Goal: Information Seeking & Learning: Learn about a topic

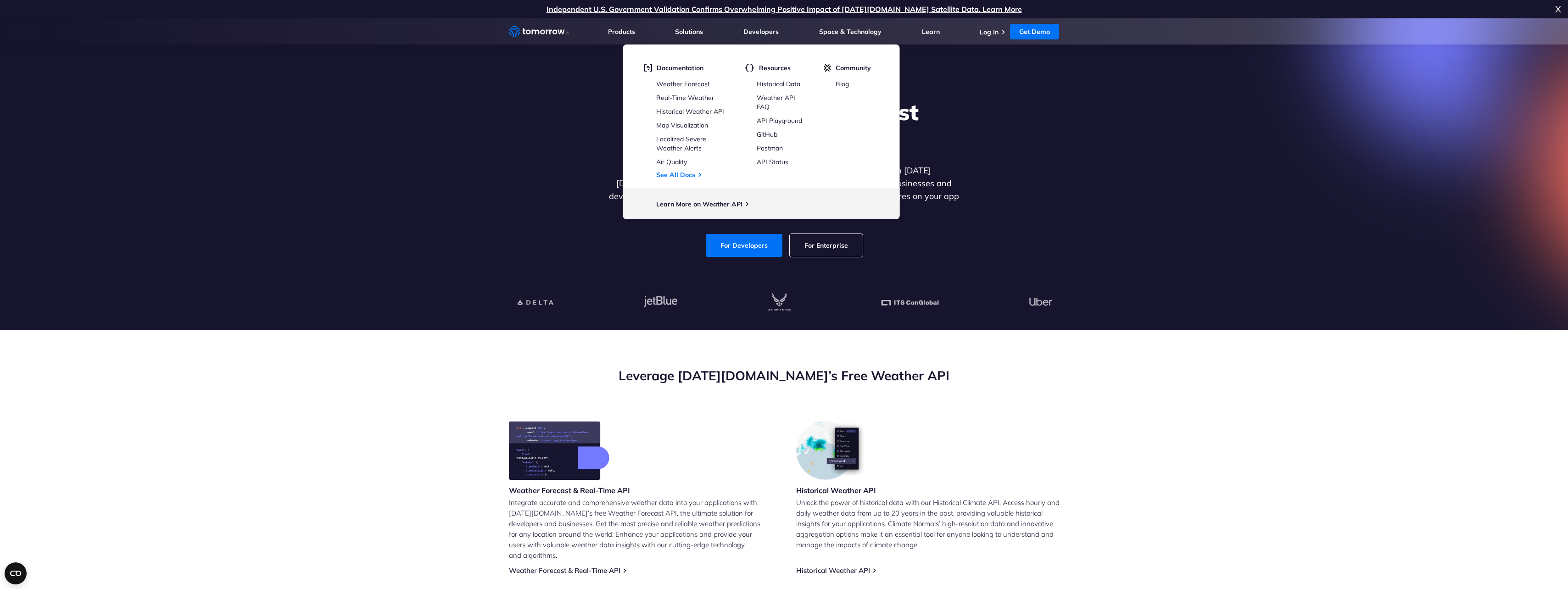
click at [710, 83] on link "Weather Forecast" at bounding box center [683, 84] width 54 height 9
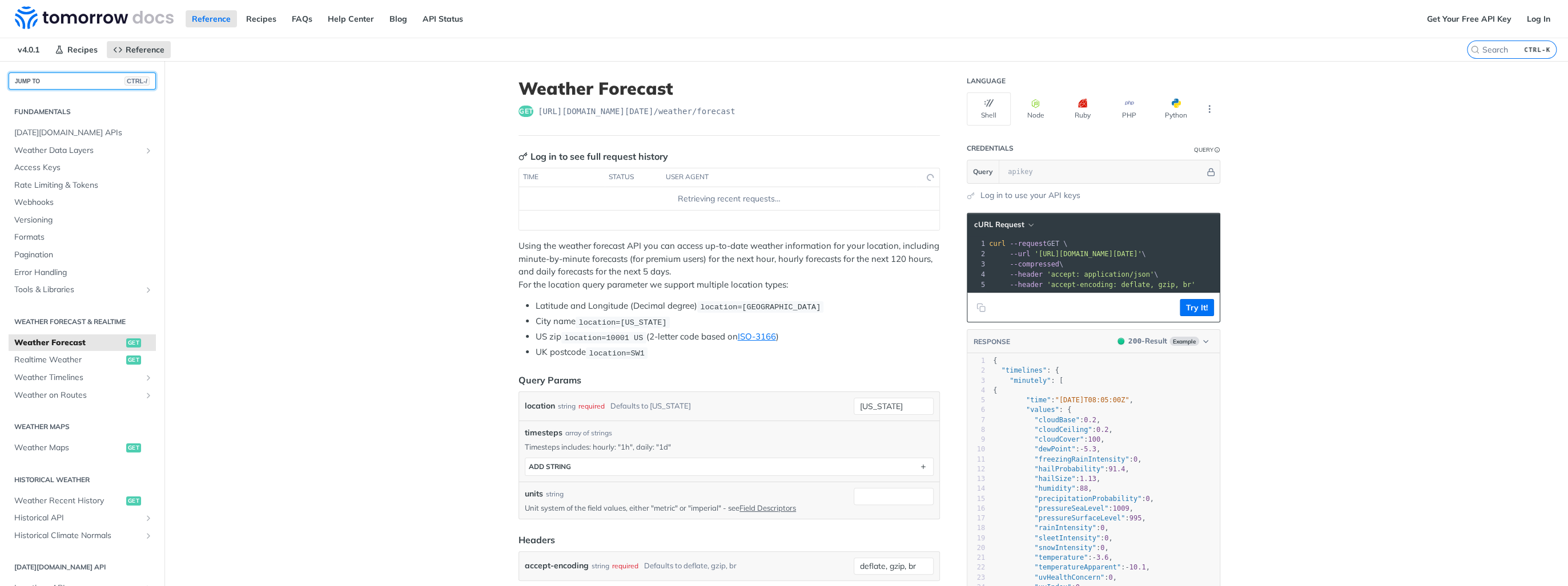
click at [64, 82] on button "JUMP TO CTRL-/" at bounding box center [82, 81] width 148 height 17
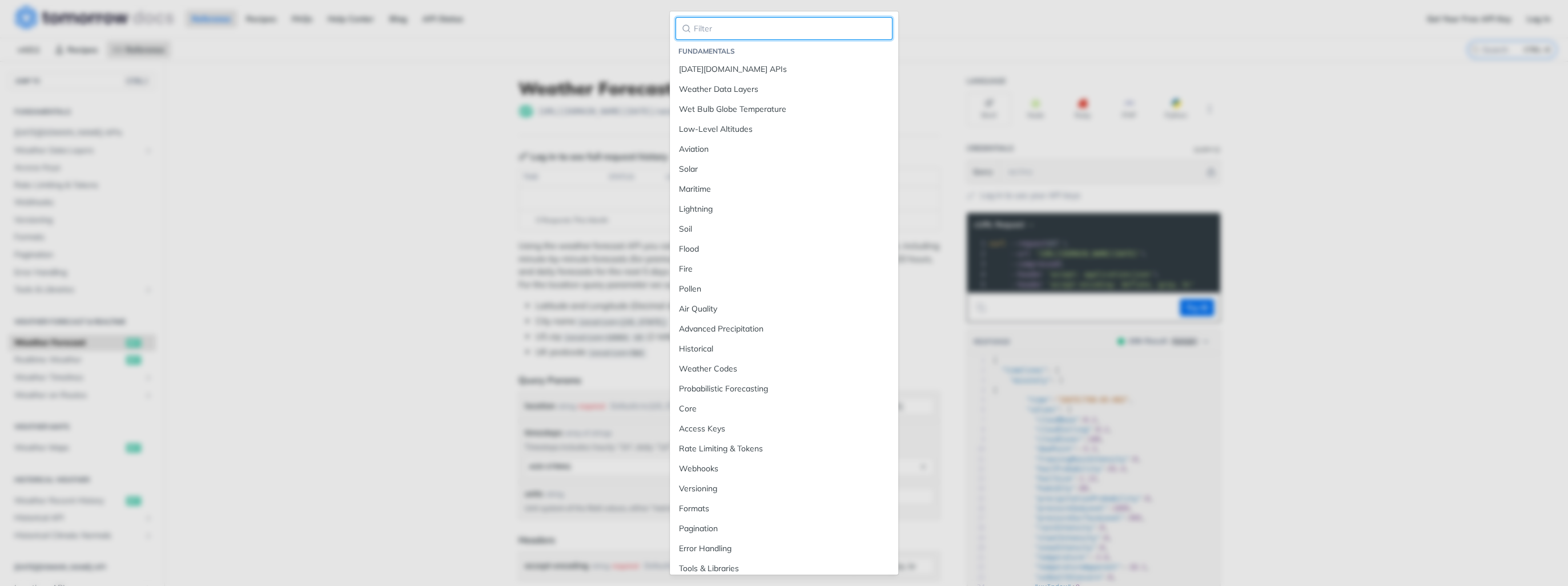
click at [708, 30] on input "search" at bounding box center [784, 29] width 217 height 23
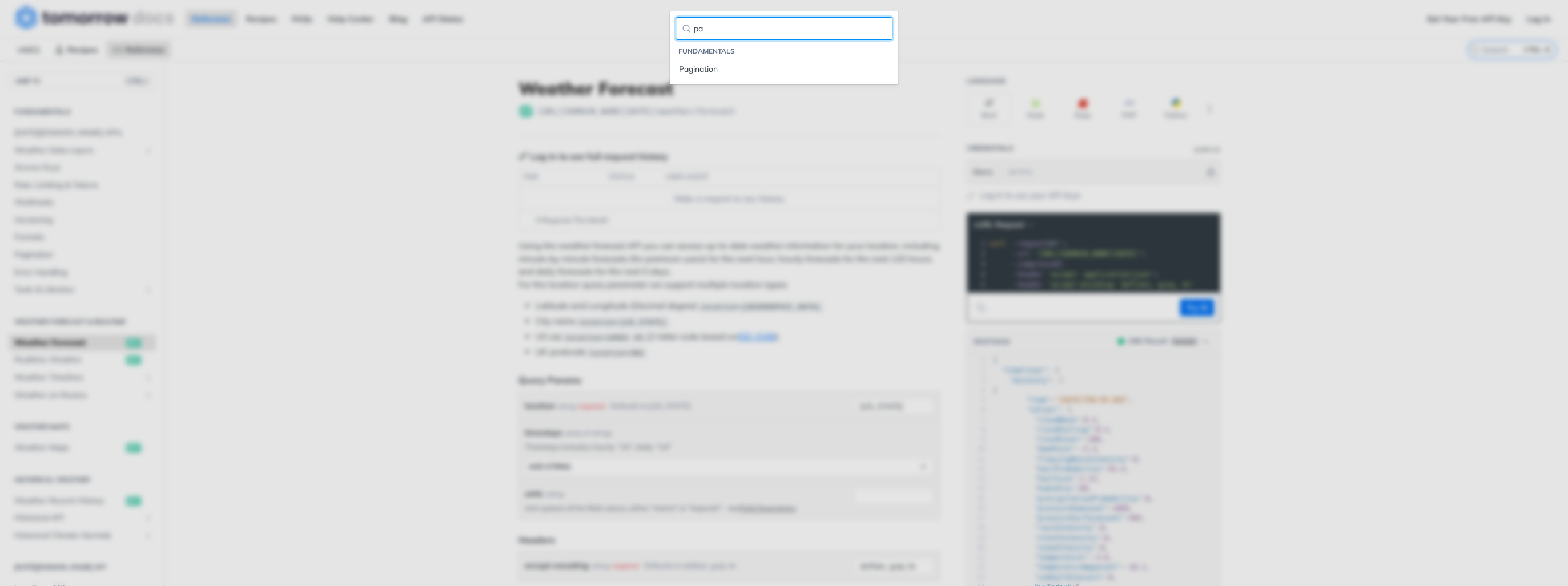
type input "p"
type input "m"
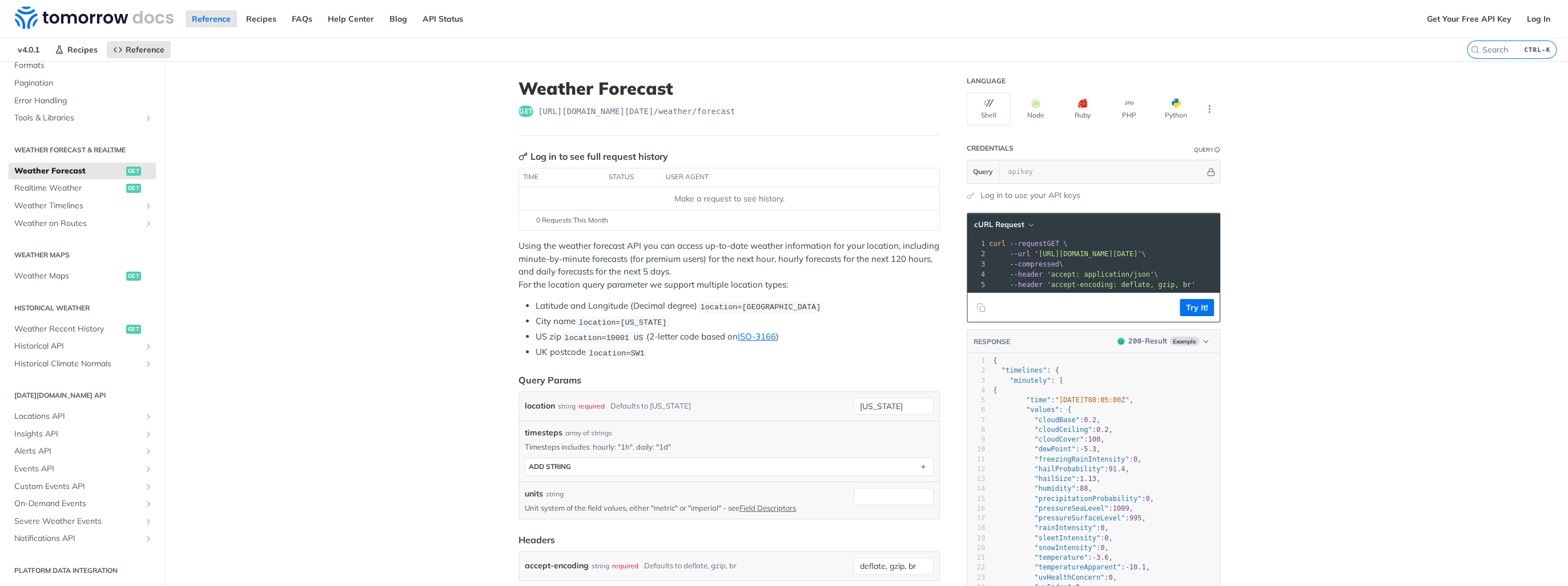
scroll to position [319, 0]
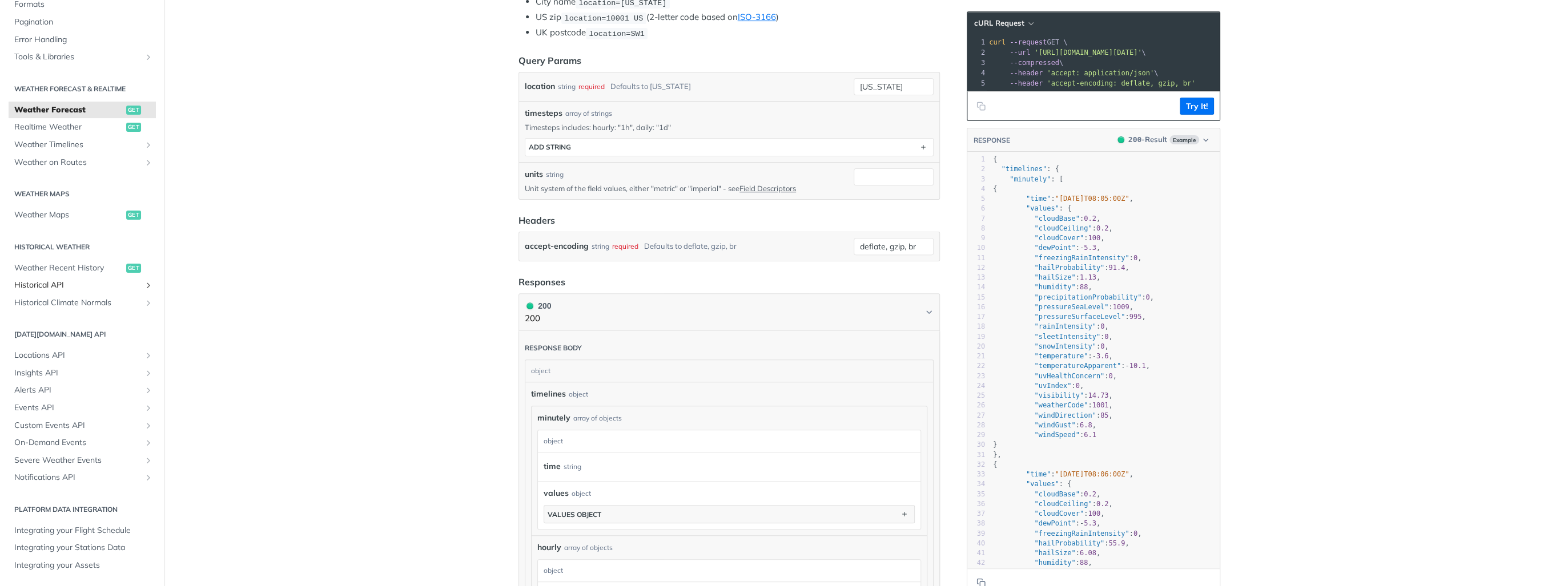
click at [50, 285] on span "Historical API" at bounding box center [77, 285] width 127 height 11
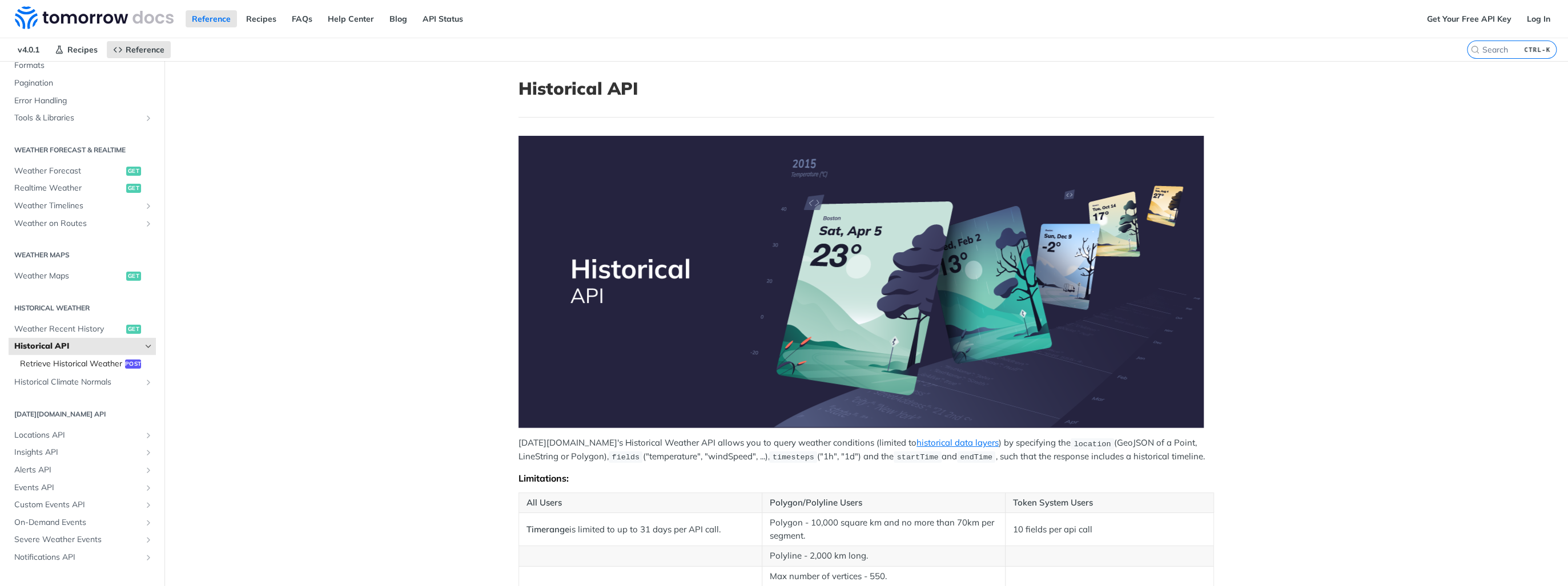
click at [66, 358] on span "Retrieve Historical Weather" at bounding box center [70, 363] width 102 height 11
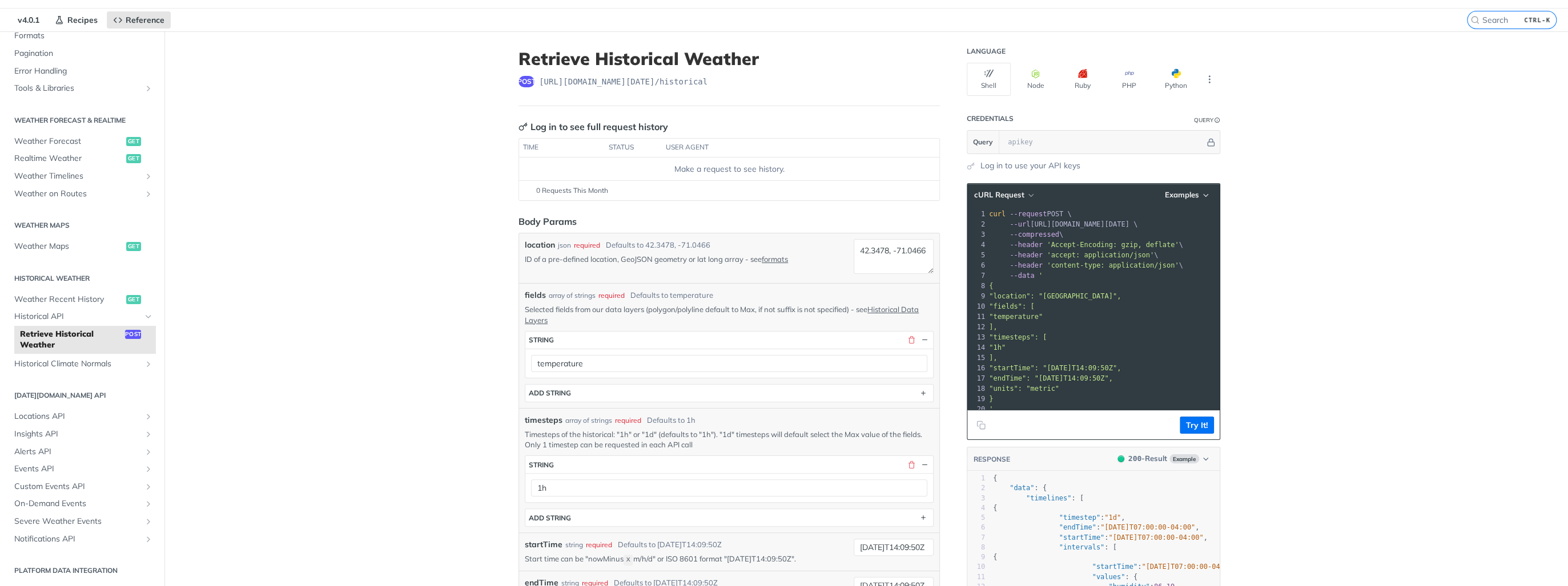
scroll to position [45, 0]
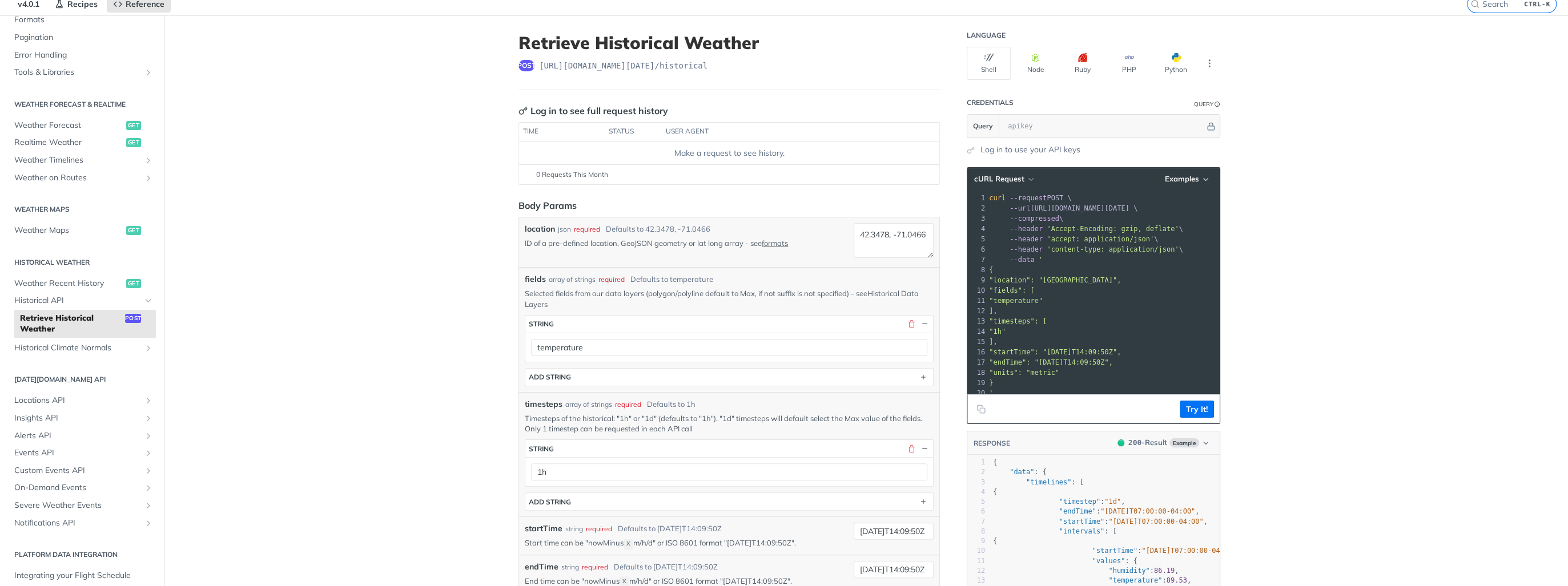
click at [533, 304] on link "Historical Data Layers" at bounding box center [722, 298] width 394 height 20
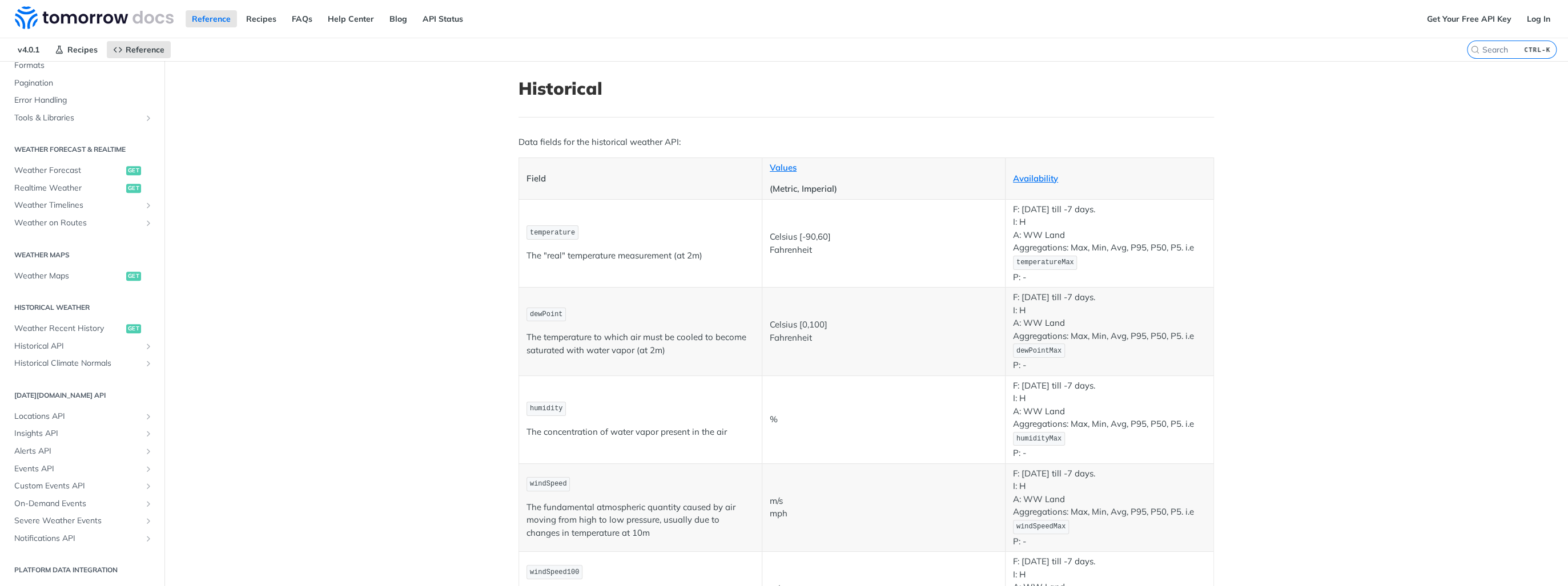
click at [665, 224] on p "temperature" at bounding box center [640, 232] width 228 height 17
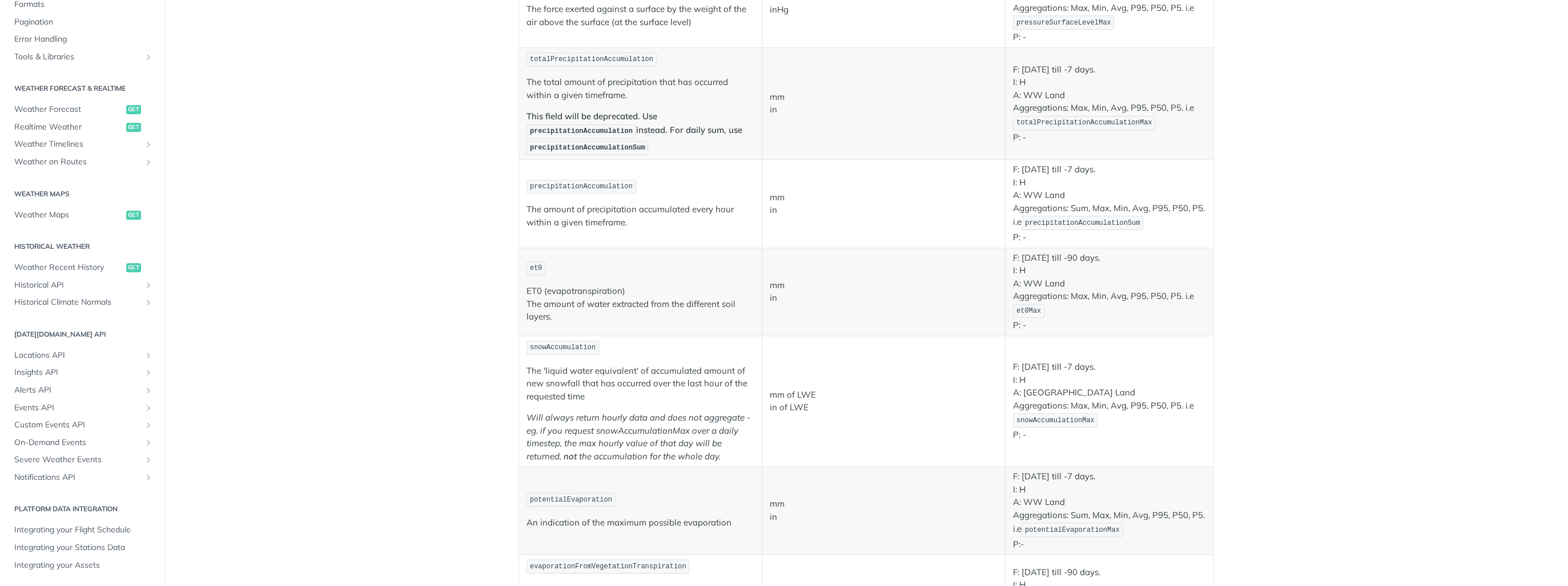
scroll to position [934, 0]
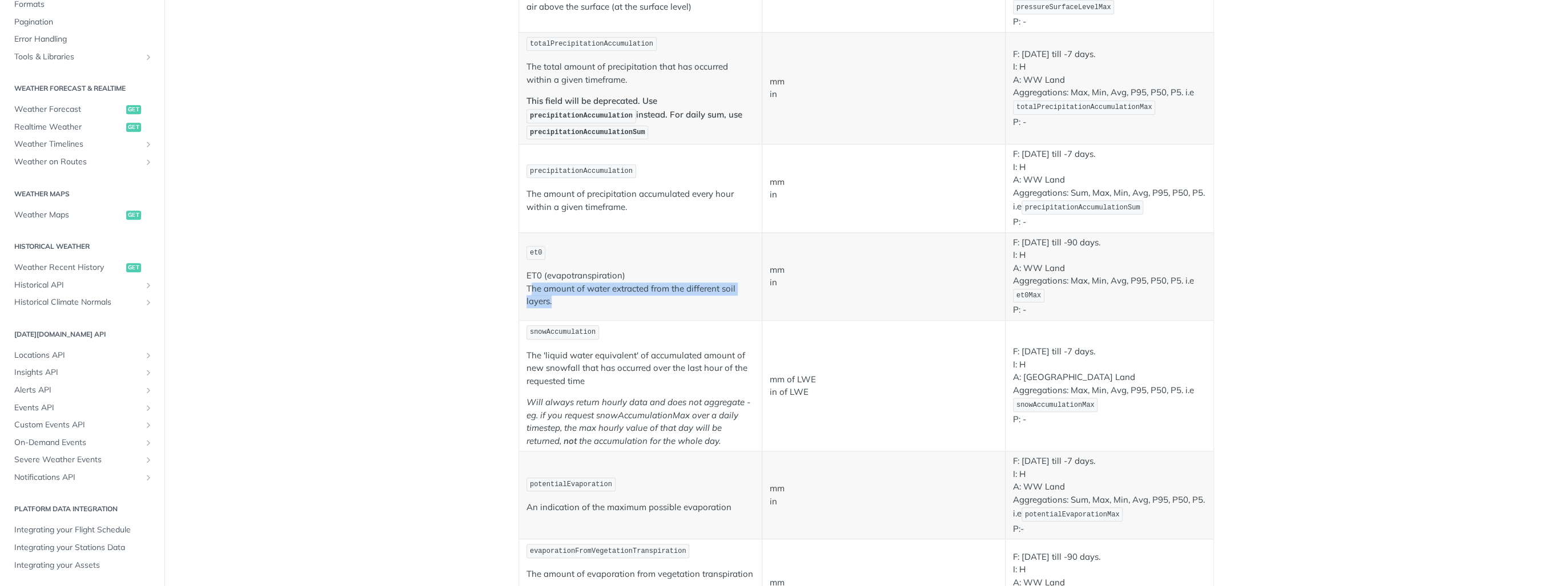
drag, startPoint x: 530, startPoint y: 282, endPoint x: 613, endPoint y: 298, distance: 84.5
click at [613, 298] on p "ET0 (evapotranspiration) The amount of water extracted from the different soil …" at bounding box center [640, 288] width 228 height 39
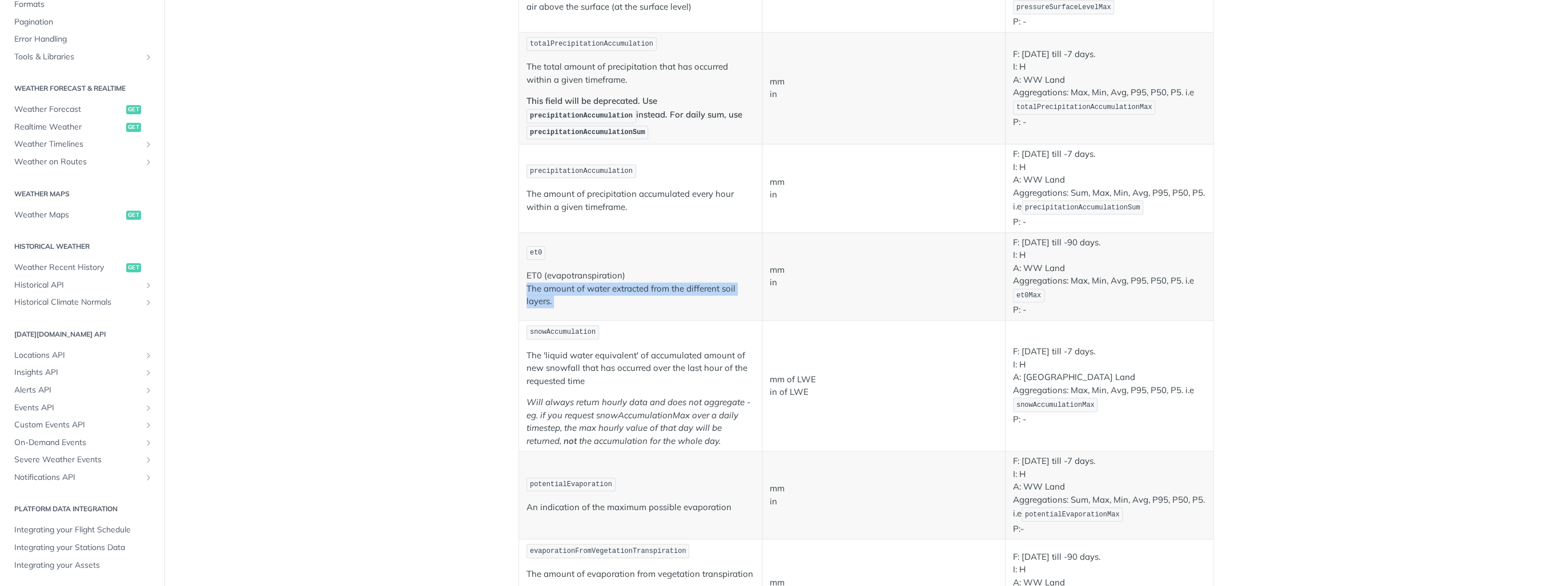
drag, startPoint x: 613, startPoint y: 298, endPoint x: 593, endPoint y: 299, distance: 20.0
click at [593, 299] on p "ET0 (evapotranspiration) The amount of water extracted from the different soil …" at bounding box center [640, 288] width 228 height 39
click at [670, 308] on td "et0 ET0 (evapotranspiration) The amount of water extracted from the different s…" at bounding box center [640, 276] width 243 height 88
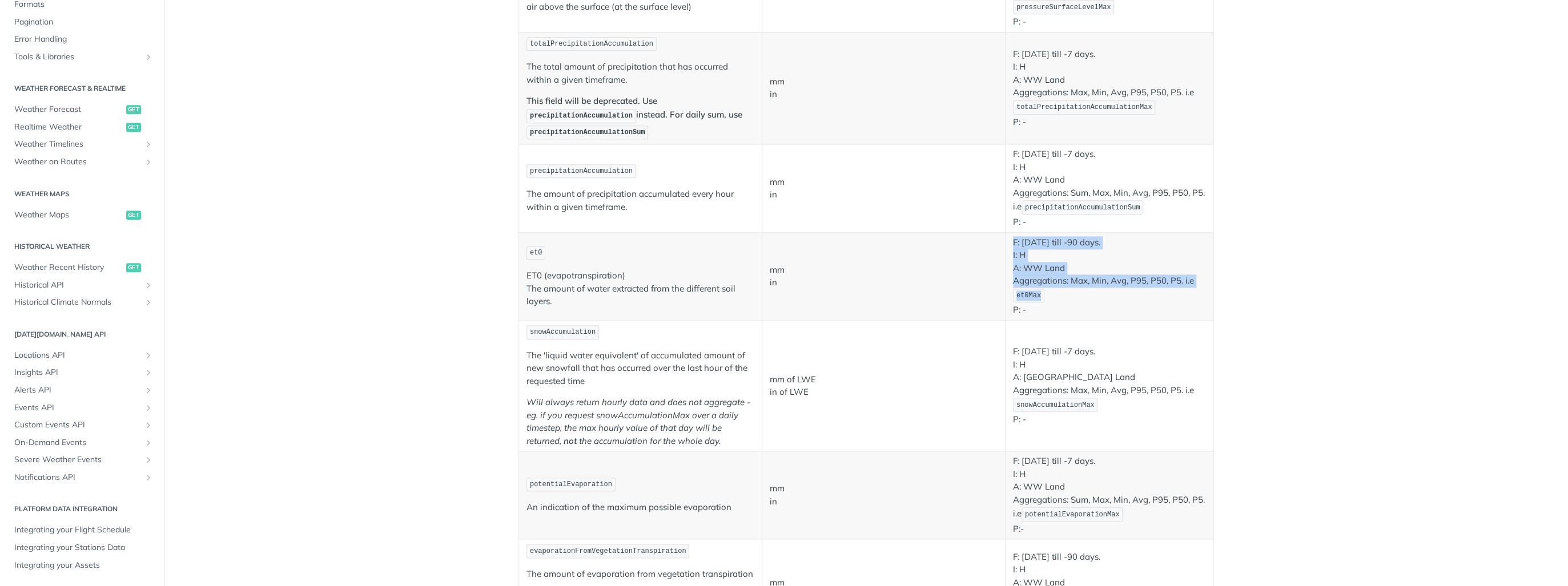
drag, startPoint x: 1022, startPoint y: 245, endPoint x: 1091, endPoint y: 284, distance: 79.3
click at [1091, 284] on td "F: January 1st 2000 till -90 days. I: H A: WW Land Aggregations: Max, Min, Avg,…" at bounding box center [1109, 276] width 208 height 88
drag, startPoint x: 1091, startPoint y: 284, endPoint x: 1080, endPoint y: 292, distance: 13.6
click at [1080, 292] on p "F: January 1st 2000 till -90 days. I: H A: WW Land Aggregations: Max, Min, Avg,…" at bounding box center [1109, 276] width 193 height 80
drag, startPoint x: 1070, startPoint y: 297, endPoint x: 1061, endPoint y: 242, distance: 55.7
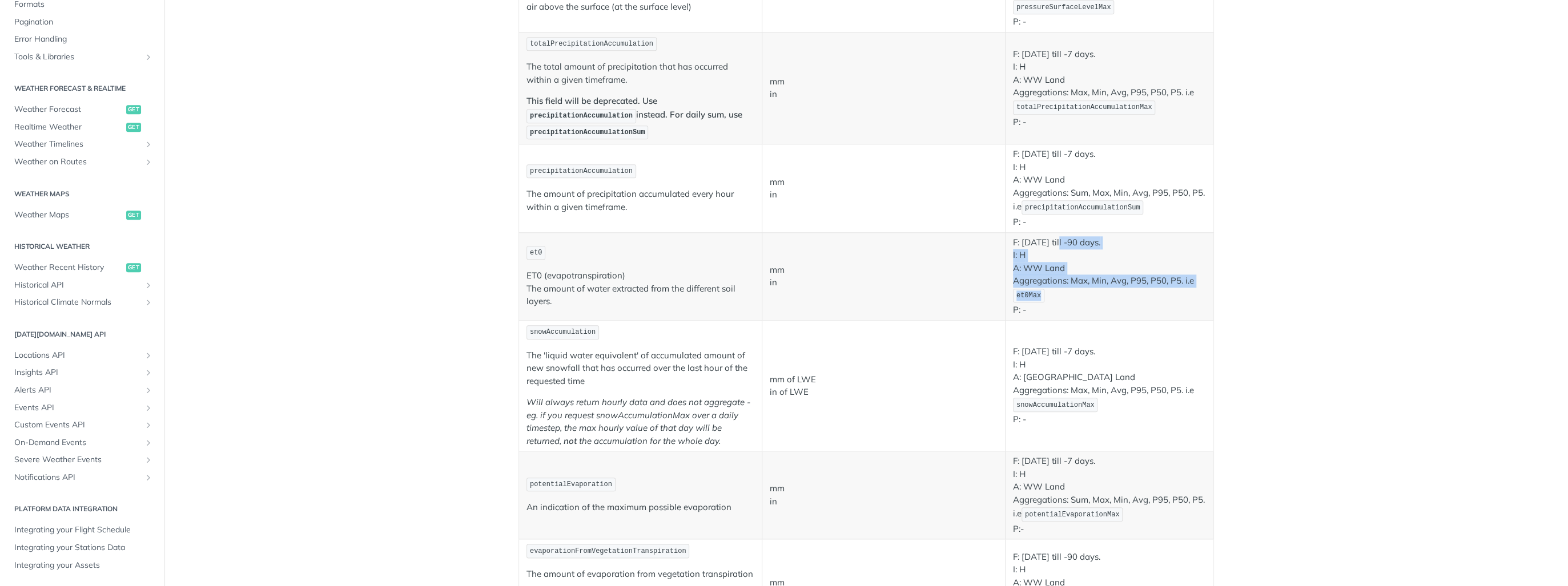
click at [1061, 242] on p "F: January 1st 2000 till -90 days. I: H A: WW Land Aggregations: Max, Min, Avg,…" at bounding box center [1109, 276] width 193 height 80
drag, startPoint x: 1061, startPoint y: 242, endPoint x: 1079, endPoint y: 292, distance: 53.1
click at [1079, 292] on p "F: January 1st 2000 till -90 days. I: H A: WW Land Aggregations: Max, Min, Avg,…" at bounding box center [1109, 276] width 193 height 80
drag, startPoint x: 1044, startPoint y: 281, endPoint x: 1023, endPoint y: 229, distance: 56.1
click at [1023, 232] on td "F: January 1st 2000 till -90 days. I: H A: WW Land Aggregations: Max, Min, Avg,…" at bounding box center [1109, 276] width 208 height 88
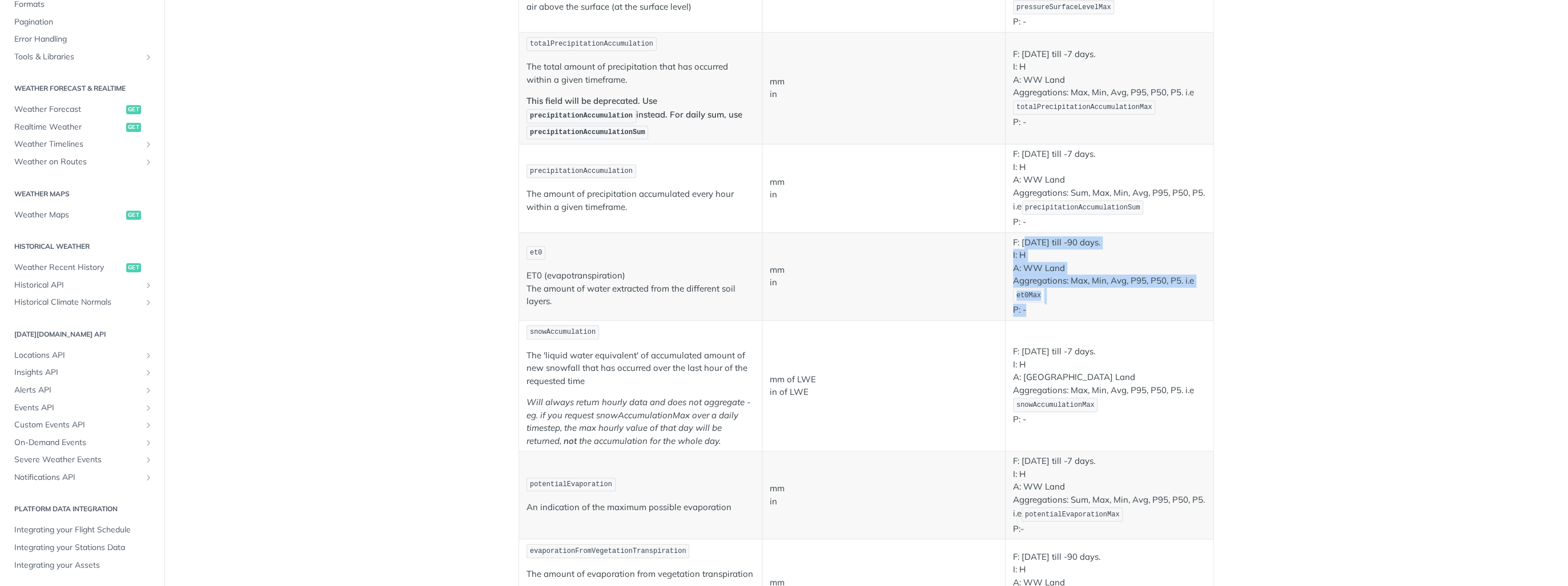
drag, startPoint x: 1023, startPoint y: 229, endPoint x: 1102, endPoint y: 297, distance: 104.2
click at [1102, 297] on p "F: January 1st 2000 till -90 days. I: H A: WW Land Aggregations: Max, Min, Avg,…" at bounding box center [1109, 276] width 193 height 80
click at [1073, 303] on p "F: January 1st 2000 till -90 days. I: H A: WW Land Aggregations: Max, Min, Avg,…" at bounding box center [1109, 276] width 193 height 80
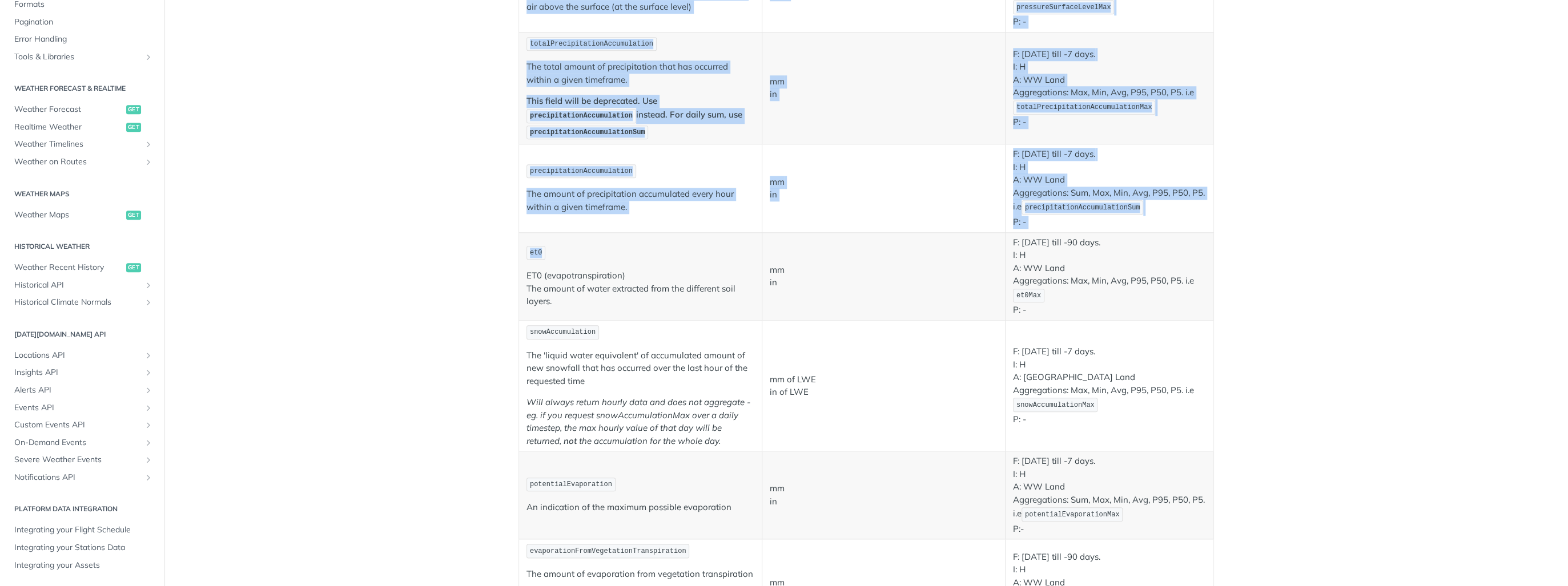
drag, startPoint x: 539, startPoint y: 245, endPoint x: 551, endPoint y: 246, distance: 12.0
click at [551, 246] on article "Historical Data fields for the historical weather API: Field Values (Metric, Im…" at bounding box center [866, 354] width 731 height 2455
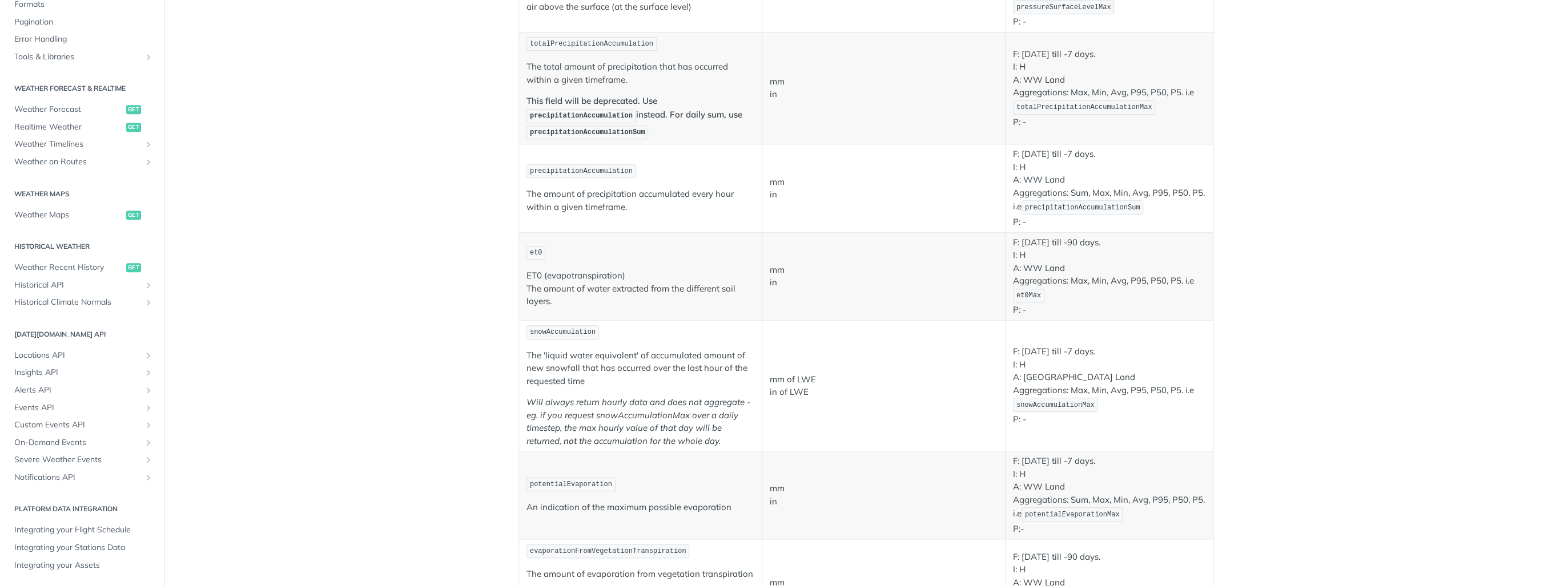
drag, startPoint x: 551, startPoint y: 246, endPoint x: 542, endPoint y: 245, distance: 9.1
click at [542, 245] on p "et0" at bounding box center [640, 253] width 228 height 17
click at [537, 251] on span "et0" at bounding box center [536, 253] width 13 height 8
